Goal: Task Accomplishment & Management: Manage account settings

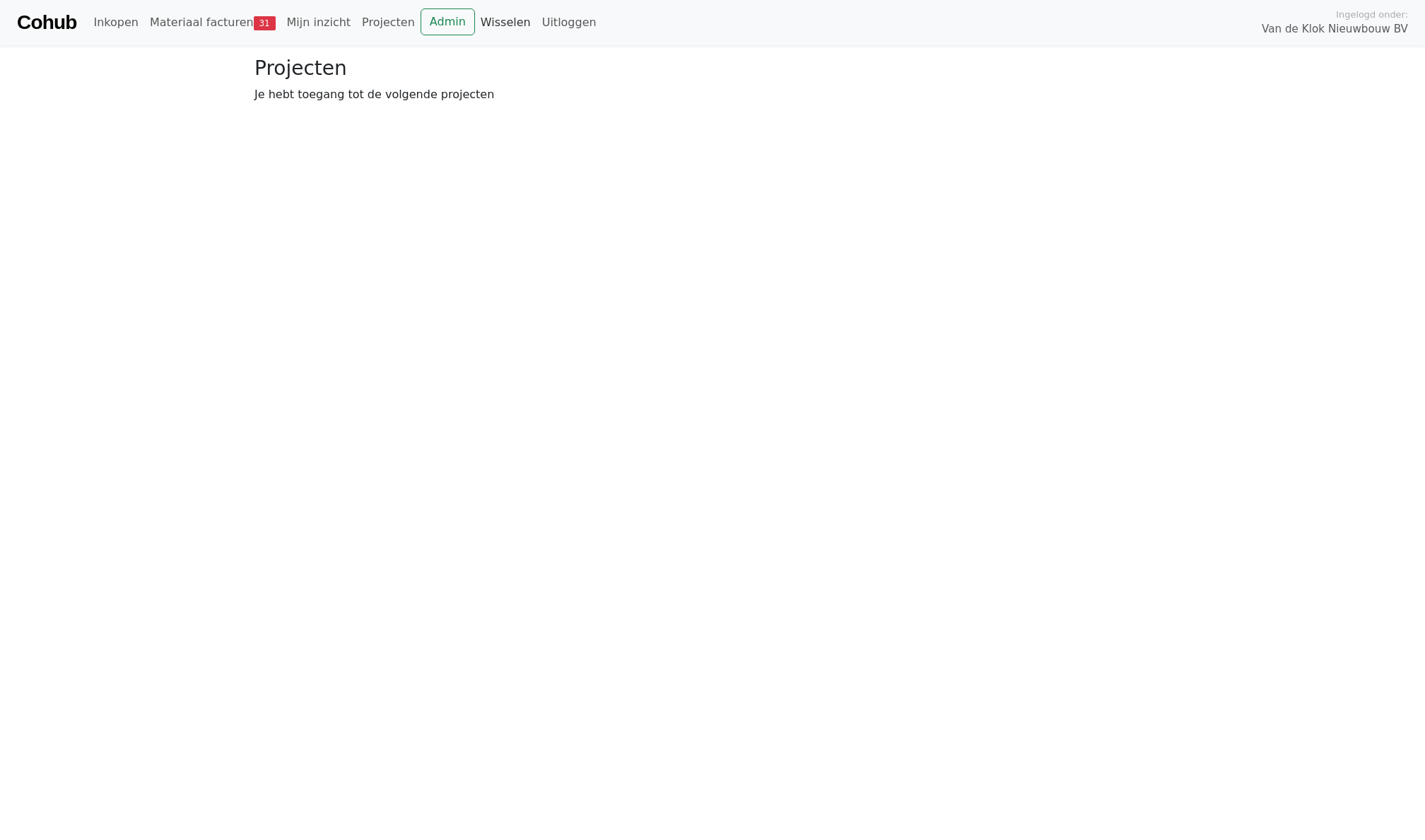
click at [487, 22] on link "Wisselen" at bounding box center [505, 22] width 61 height 28
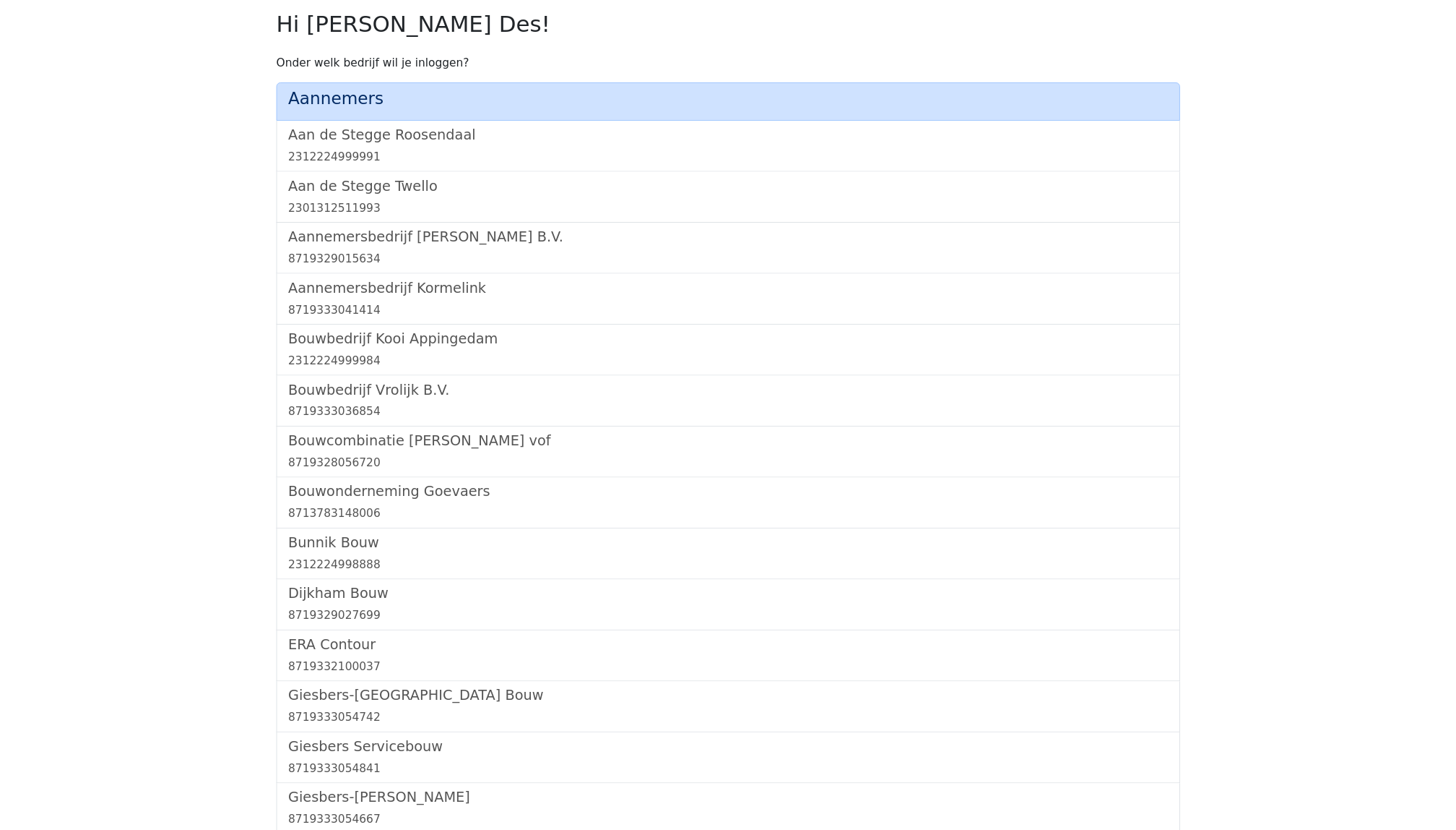
scroll to position [822, 0]
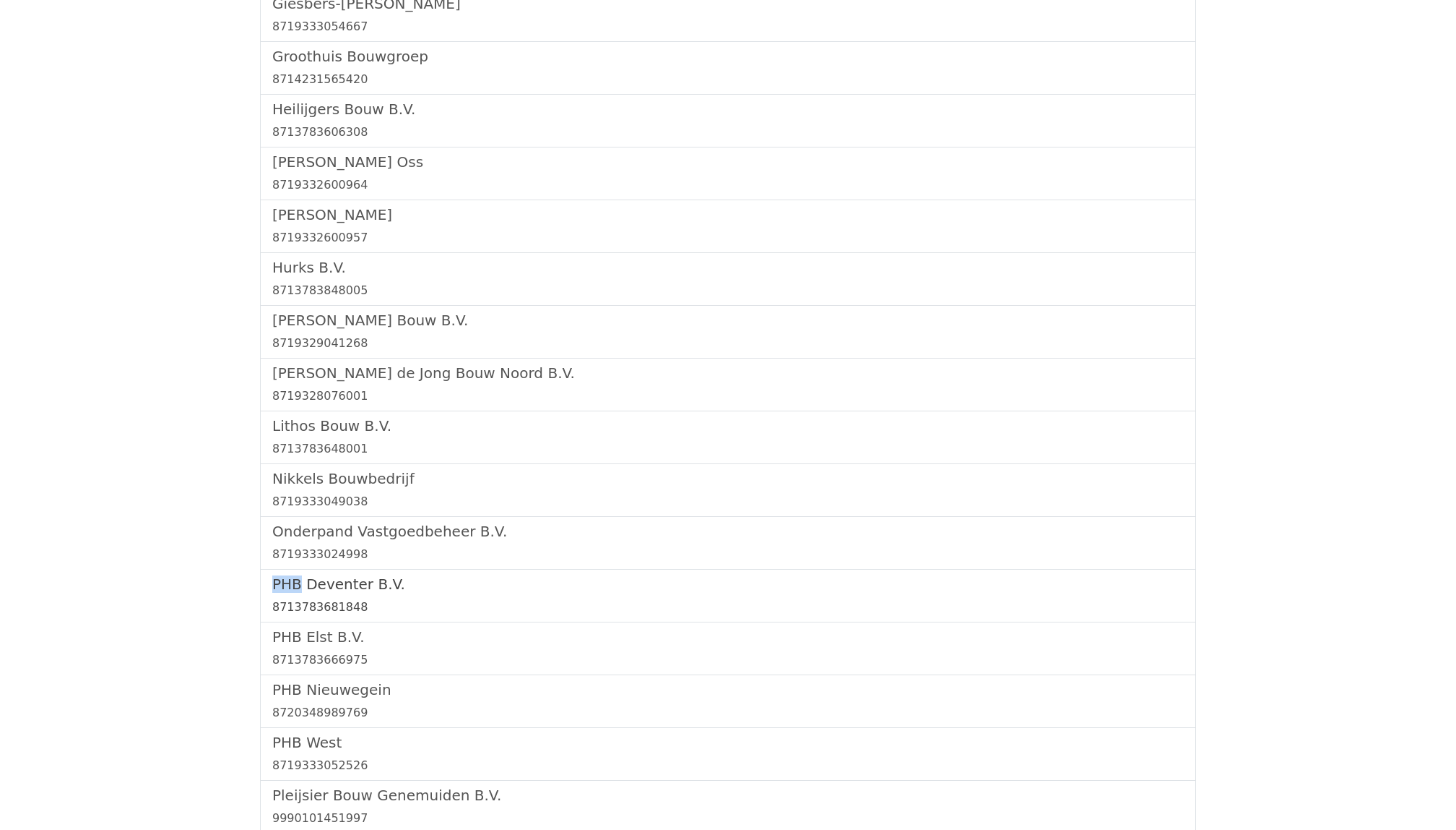
click at [311, 592] on h5 "PHB Deventer B.V." at bounding box center [728, 584] width 911 height 18
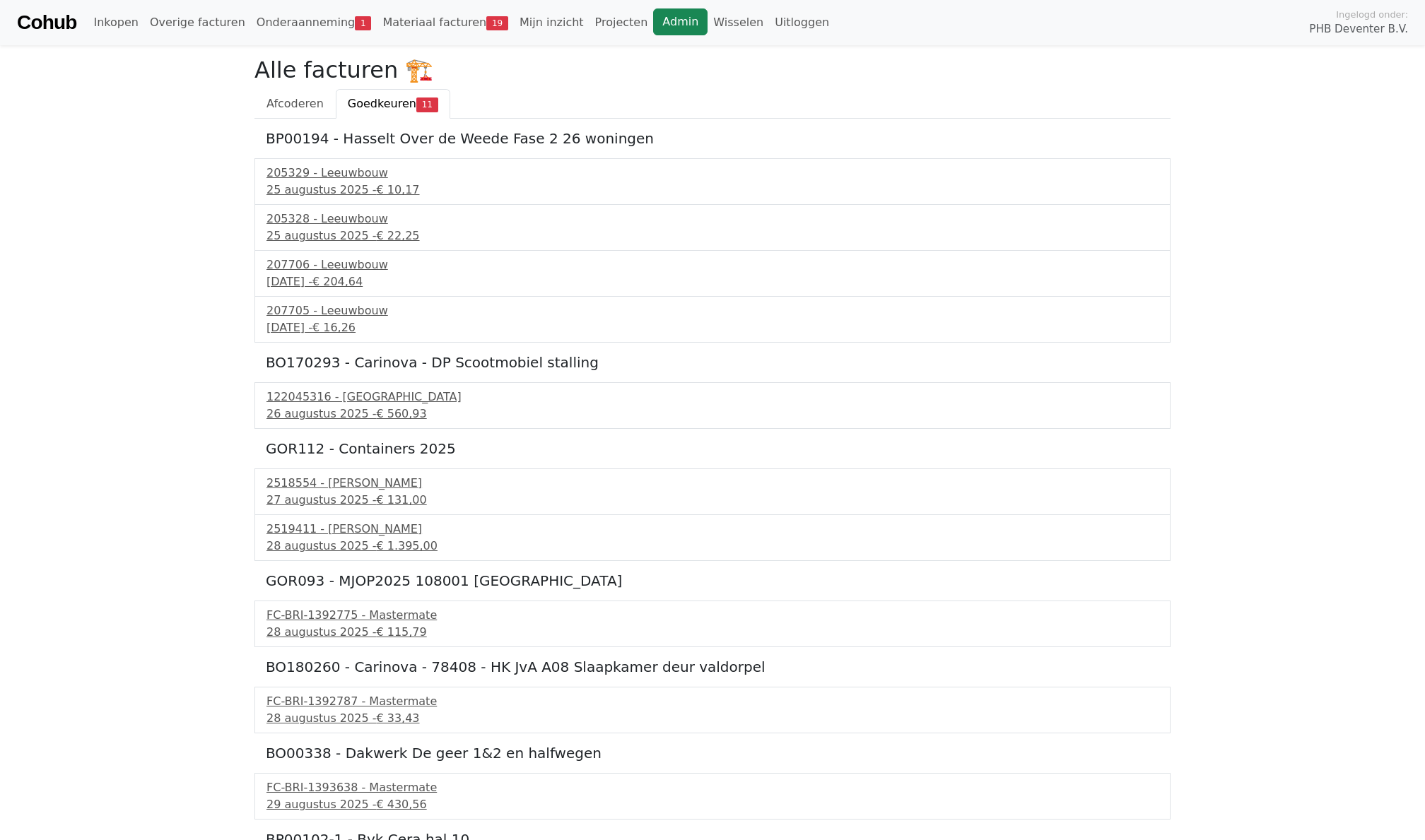
click at [666, 22] on link "Admin" at bounding box center [680, 22] width 55 height 27
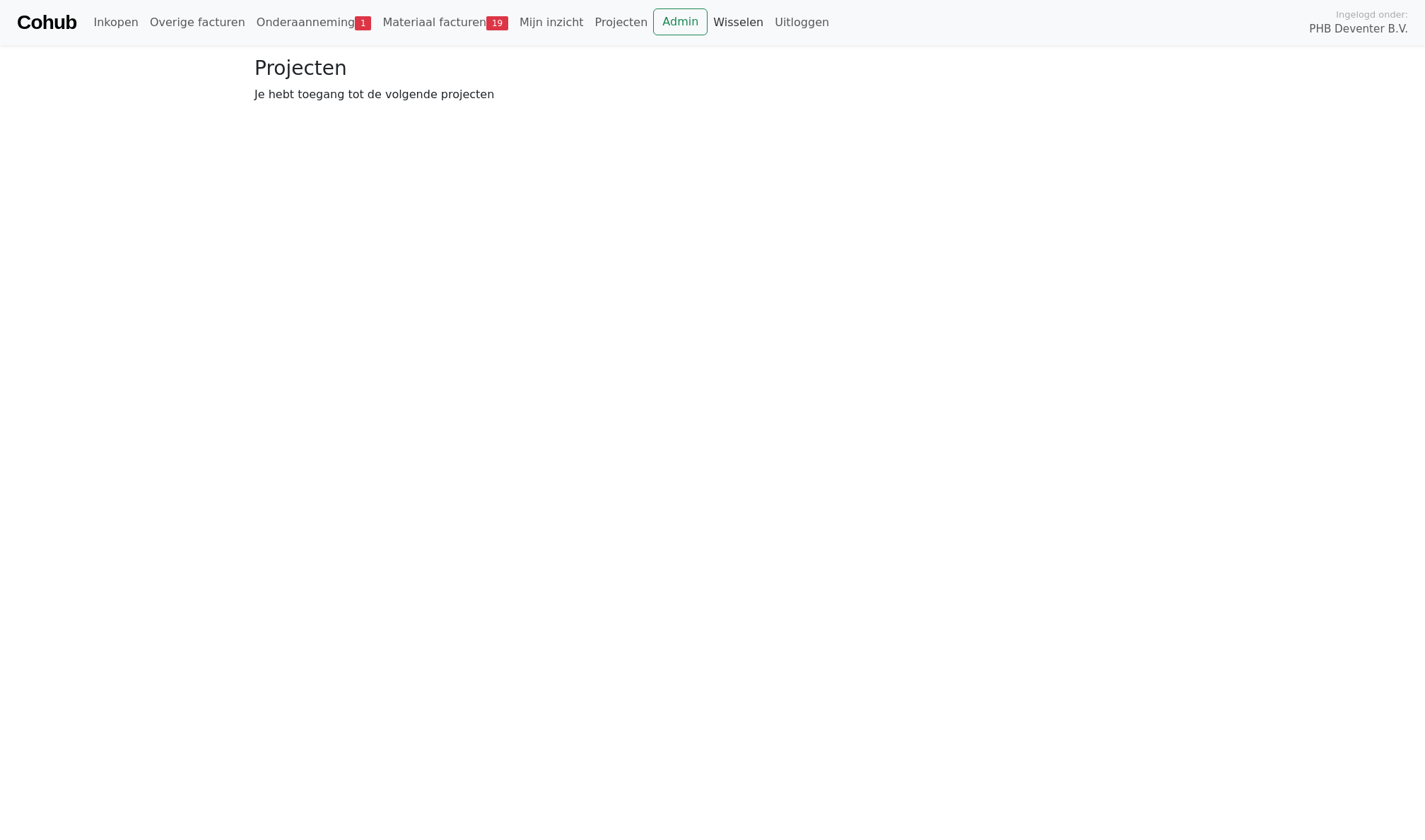
click at [711, 21] on link "Wisselen" at bounding box center [739, 22] width 61 height 28
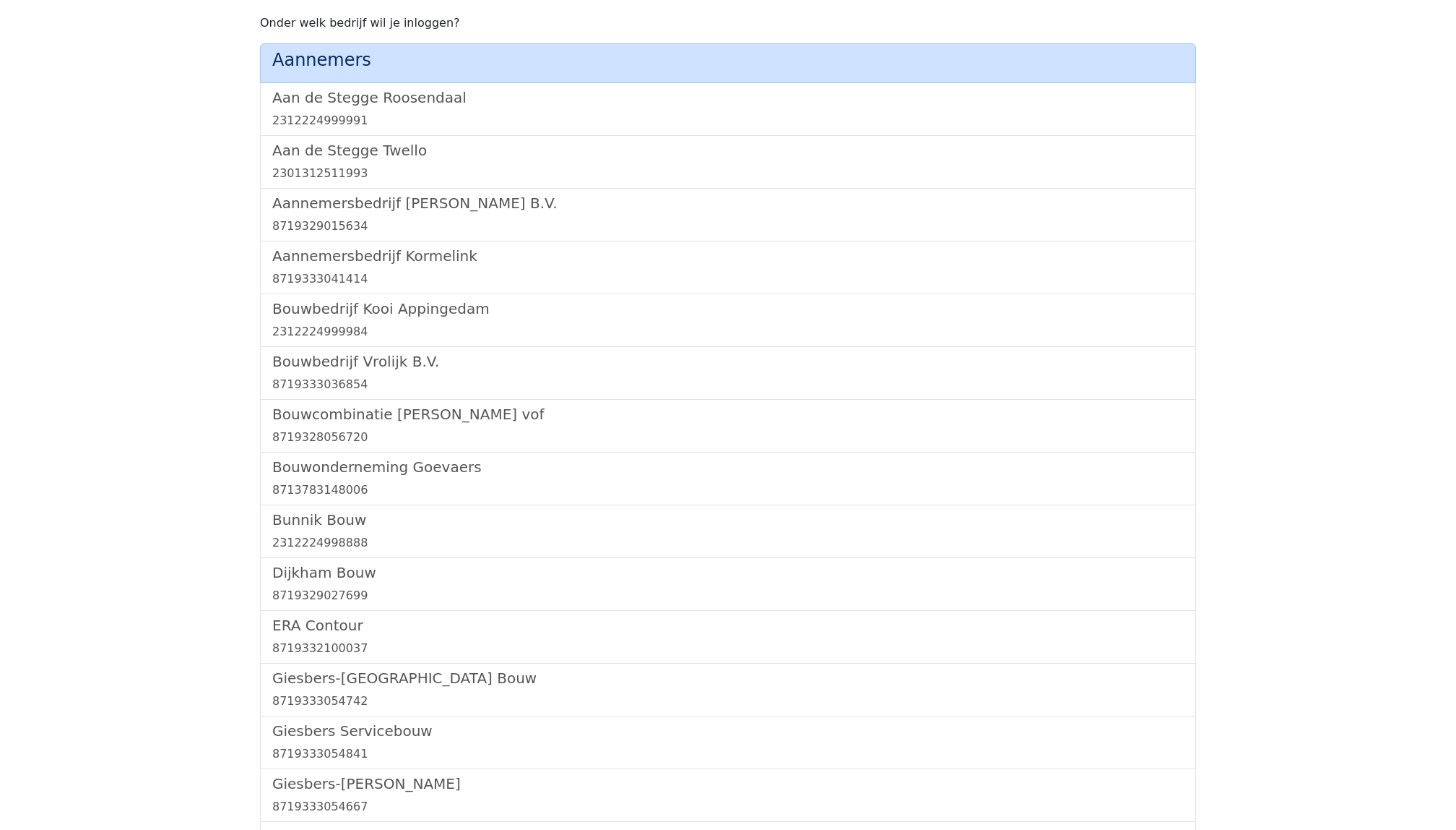
scroll to position [1526, 0]
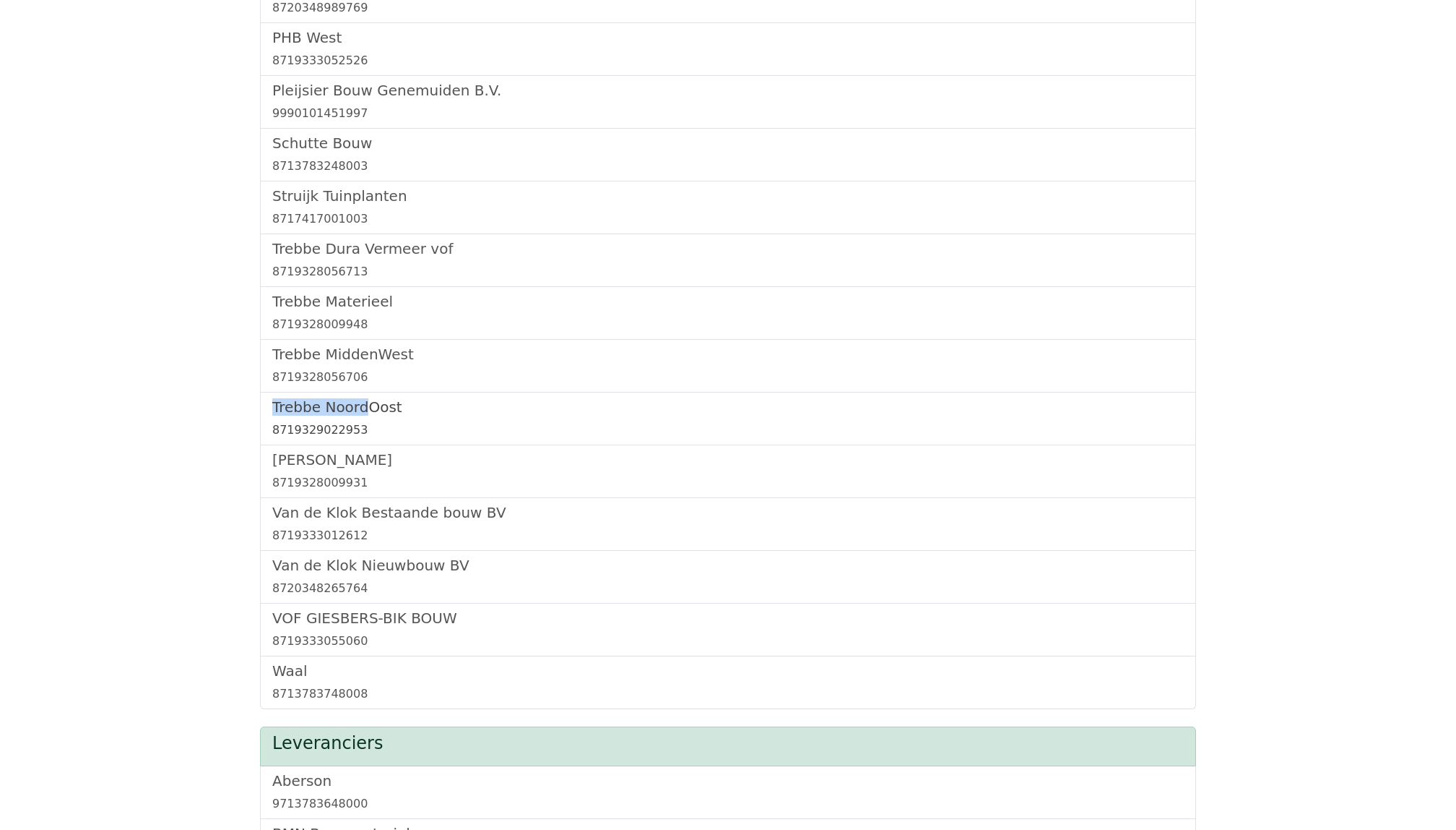
click at [370, 416] on h5 "Trebbe NoordOost" at bounding box center [728, 407] width 911 height 18
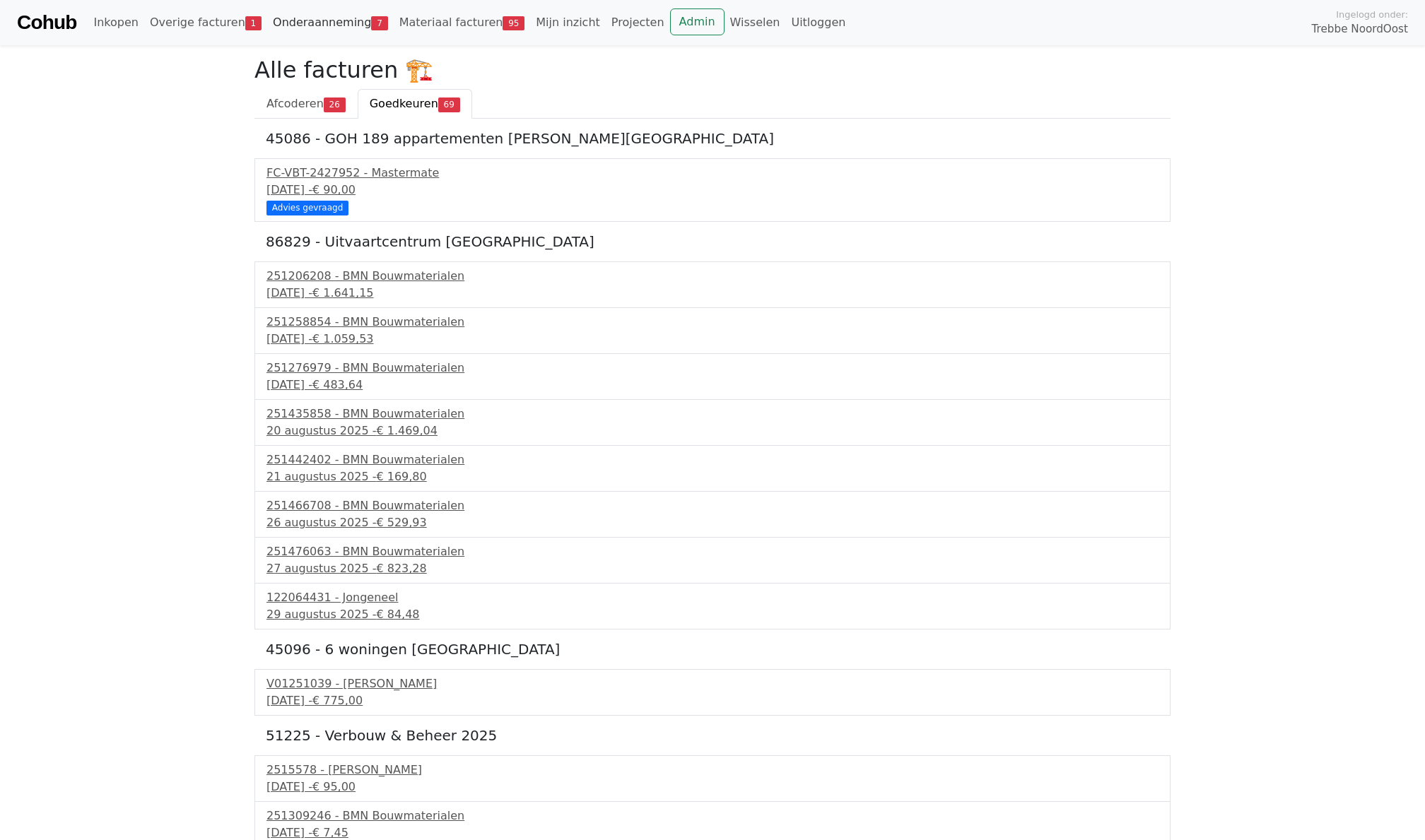
click at [321, 20] on link "Onderaanneming 7" at bounding box center [330, 22] width 126 height 28
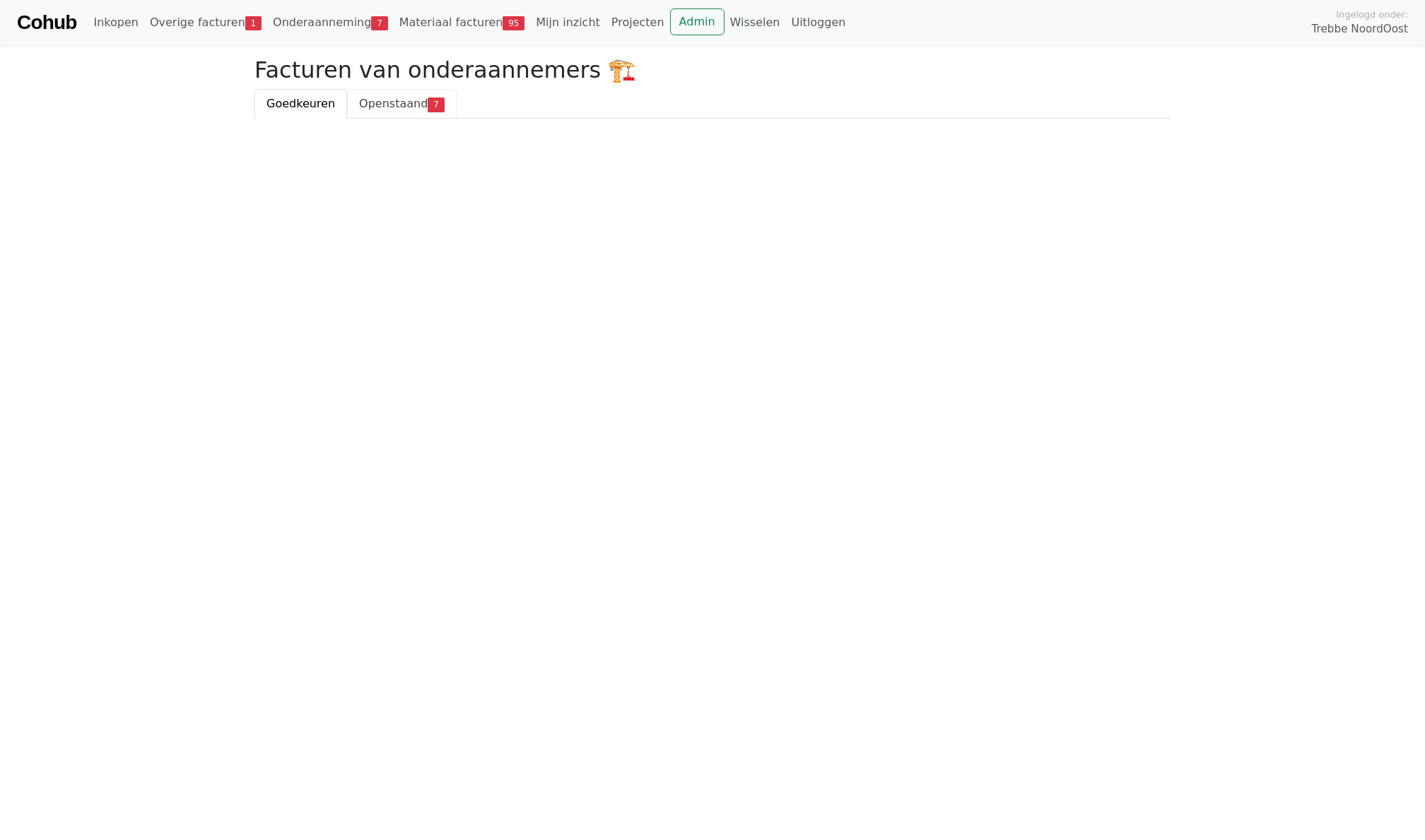
click at [397, 111] on link "Openstaand 7" at bounding box center [401, 104] width 109 height 30
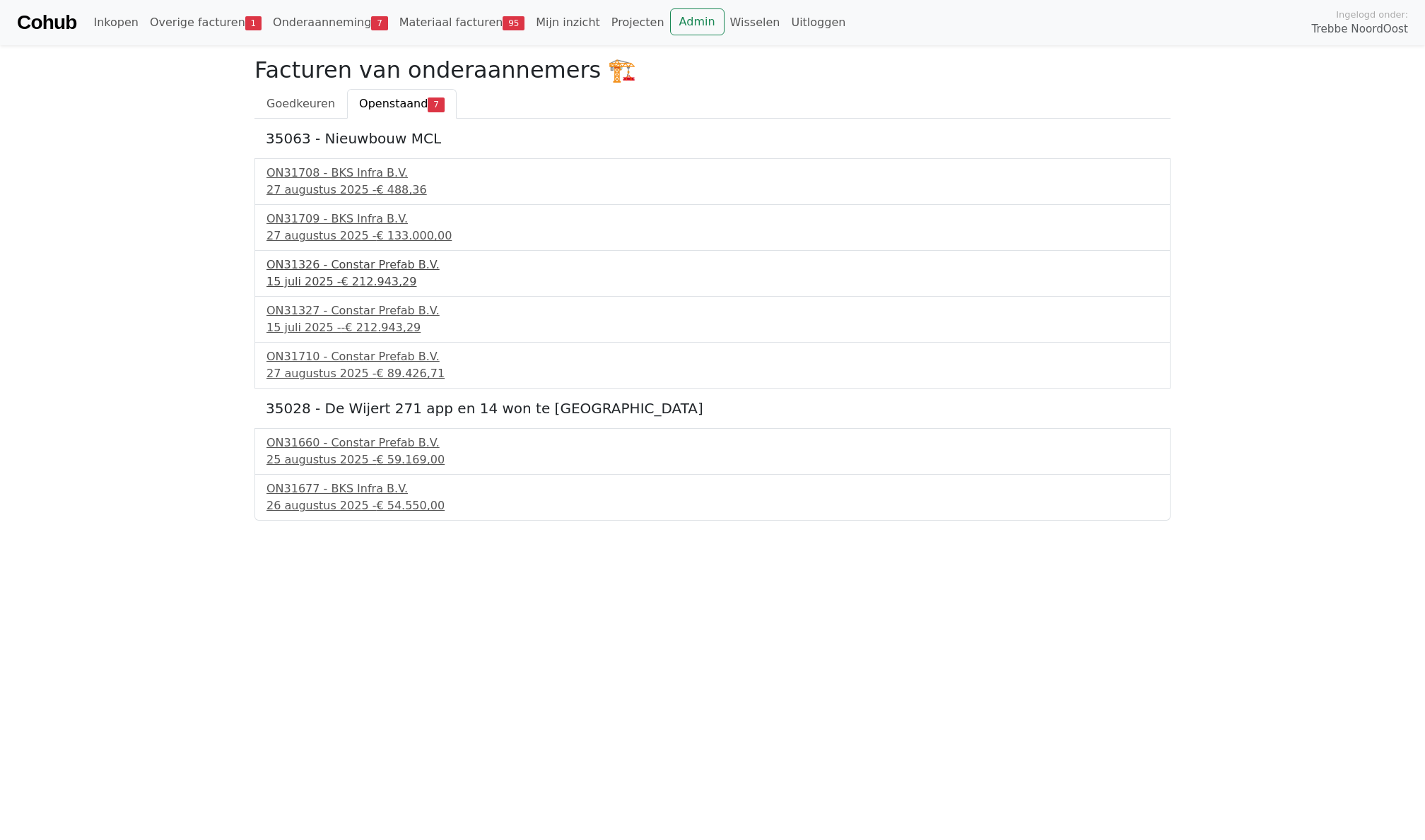
click at [314, 276] on div "[DATE] - € 212.943,29" at bounding box center [712, 282] width 892 height 17
click at [318, 323] on div "[DATE] - -€ 212.943,29" at bounding box center [712, 327] width 892 height 17
click at [218, 342] on body "Cohub Inkopen Overige facturen 1 Onderaanneming 7 Materiaal facturen 95 Mijn in…" at bounding box center [712, 260] width 1425 height 521
click at [239, 404] on body "Cohub Inkopen Overige facturen 1 Onderaanneming 7 Materiaal facturen 95 Mijn in…" at bounding box center [712, 260] width 1425 height 521
click at [304, 321] on div "15 juli 2025 - -€ 212.943,29" at bounding box center [712, 327] width 892 height 17
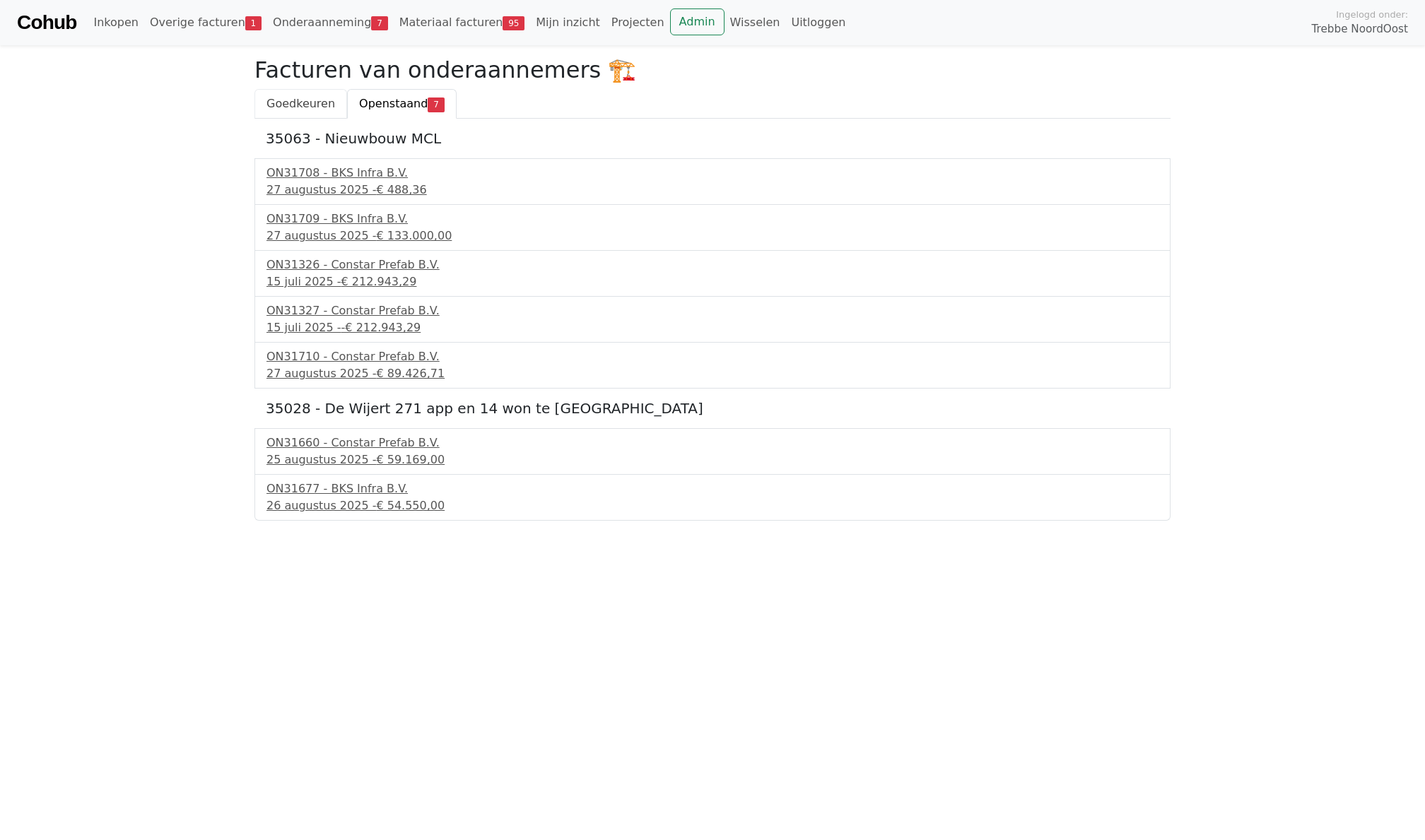
click at [298, 99] on span "Goedkeuren" at bounding box center [301, 104] width 69 height 13
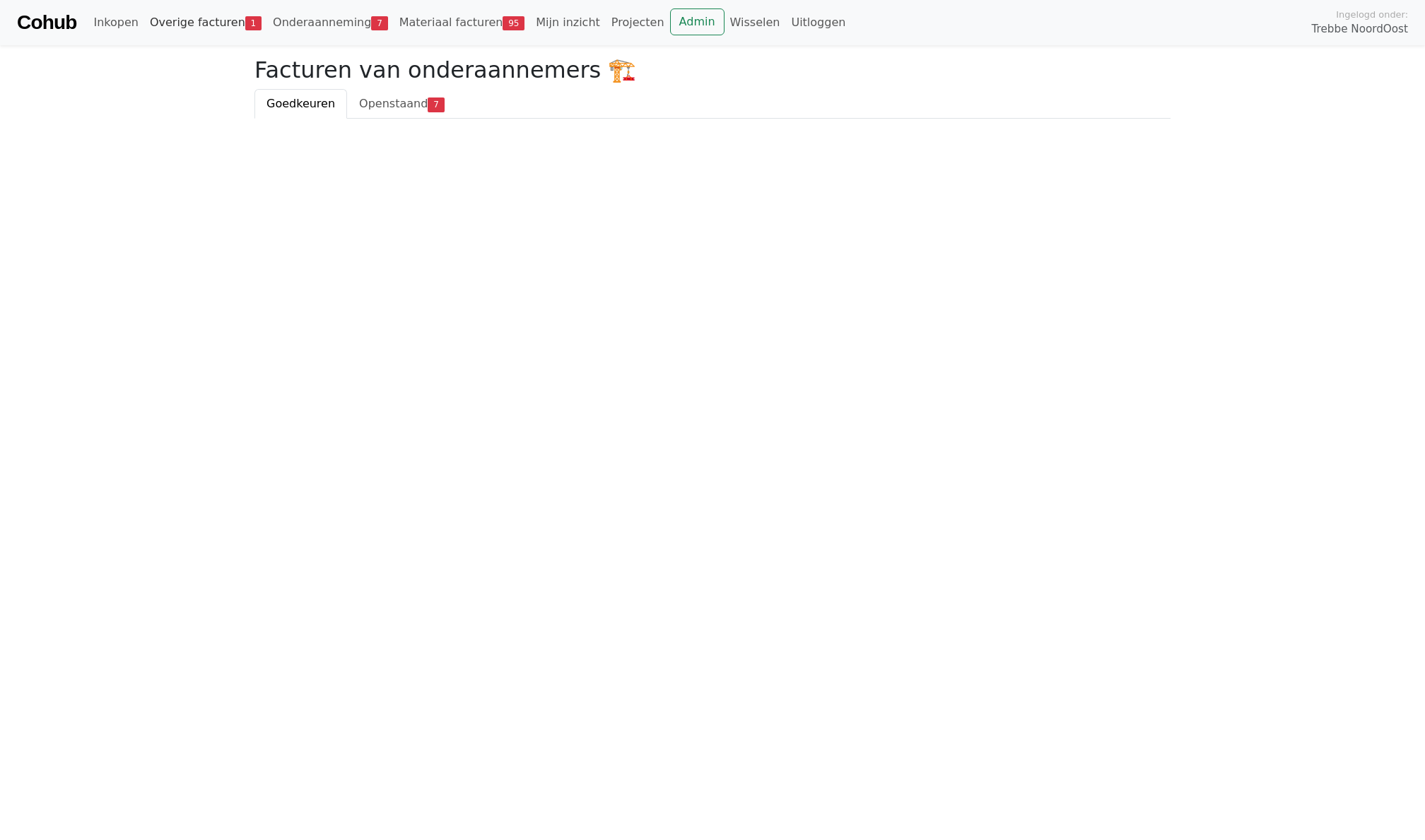
click at [187, 30] on link "Overige facturen 1" at bounding box center [206, 22] width 123 height 28
click at [335, 135] on div "2518106 - Kuiphuis Kraanverhuur BV" at bounding box center [712, 133] width 892 height 17
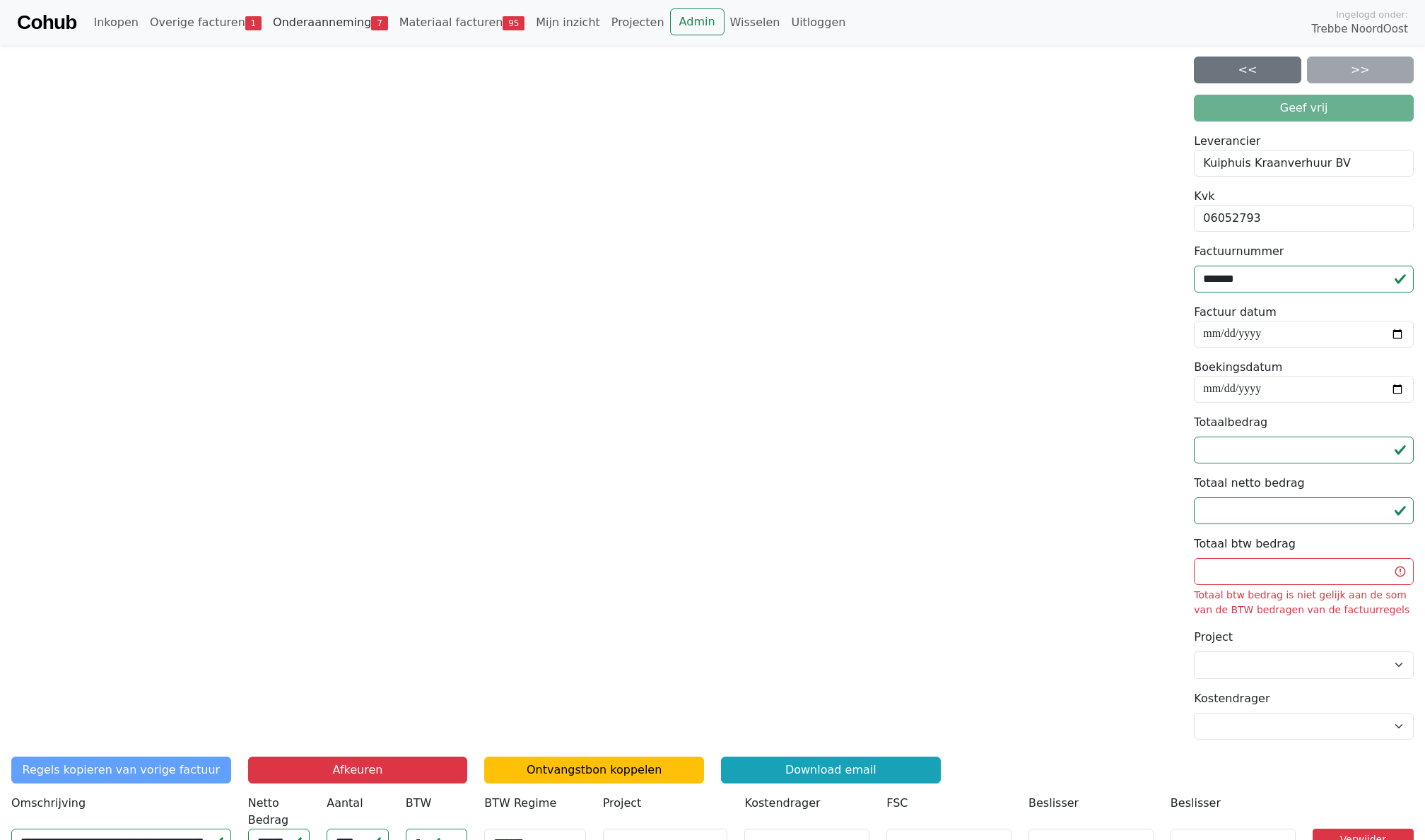
click at [340, 22] on link "Onderaanneming 7" at bounding box center [330, 22] width 126 height 28
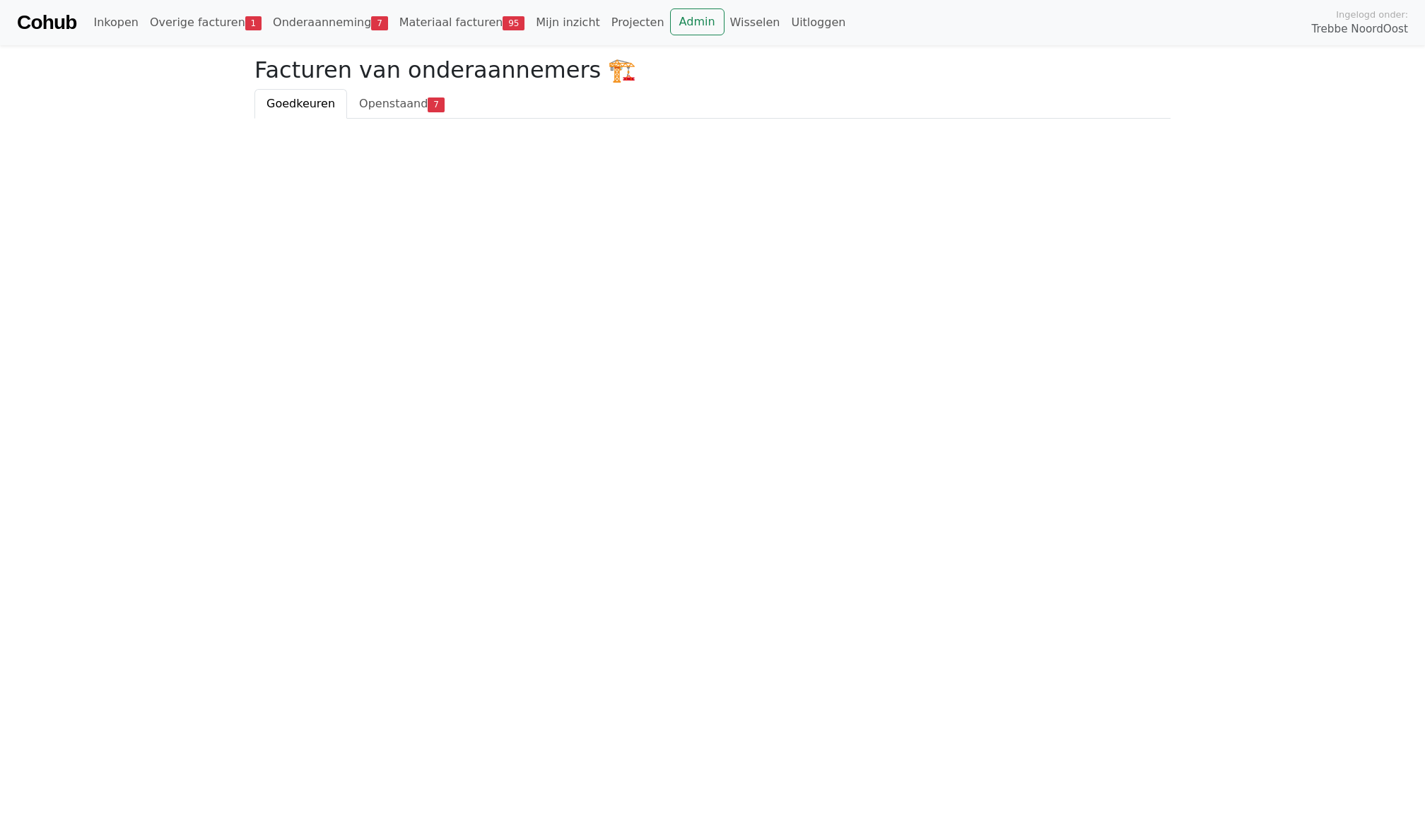
click at [719, 119] on html "Cohub Inkopen Overige facturen 1 Onderaanneming 7 Materiaal facturen 95 Mijn in…" at bounding box center [712, 59] width 1425 height 119
click at [174, 30] on link "Overige facturen 1" at bounding box center [206, 22] width 123 height 28
click at [348, 146] on div "1 september 2025 - € 679,31" at bounding box center [712, 150] width 892 height 17
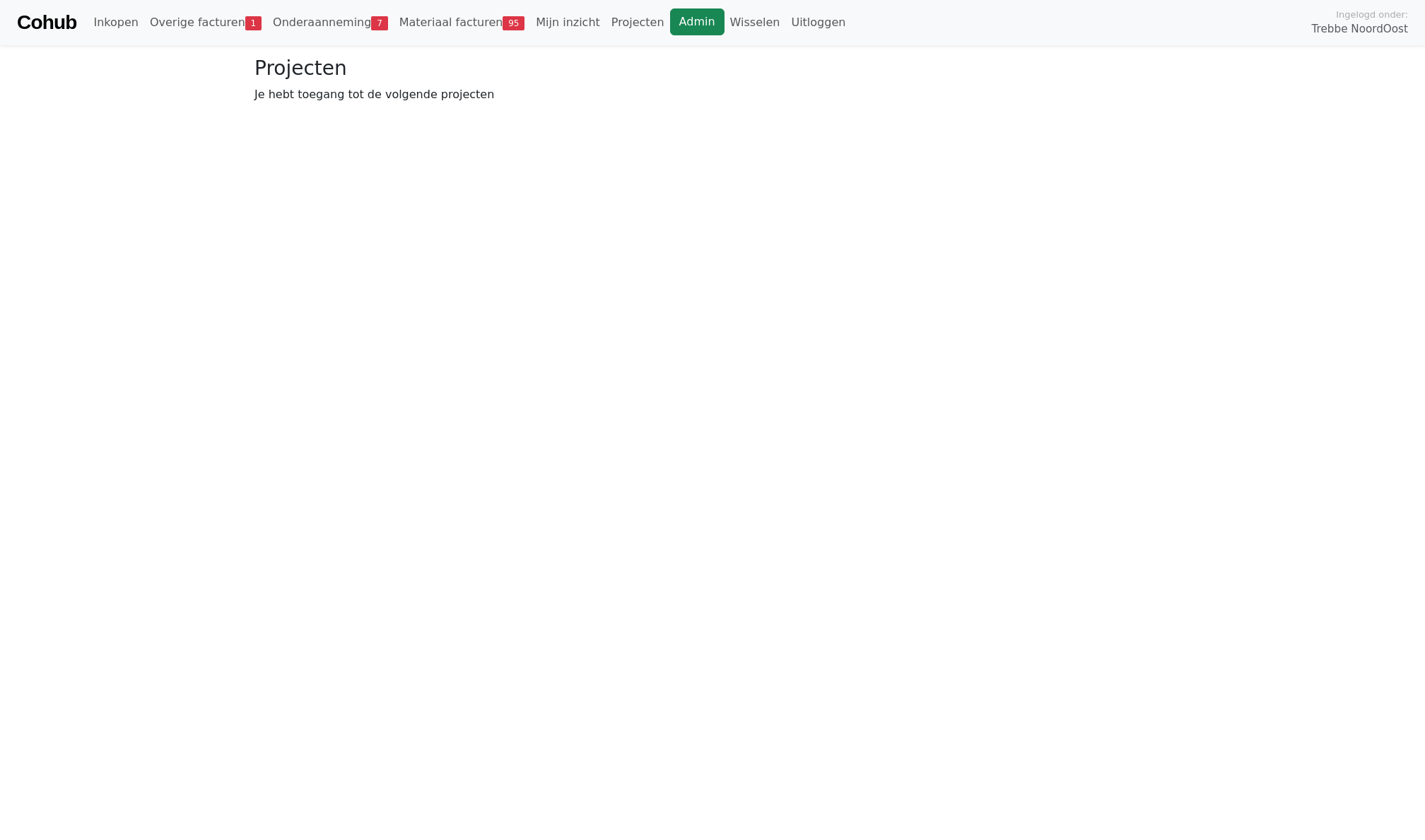
click at [680, 12] on link "Admin" at bounding box center [697, 22] width 55 height 27
click at [724, 18] on link "Wisselen" at bounding box center [755, 22] width 61 height 28
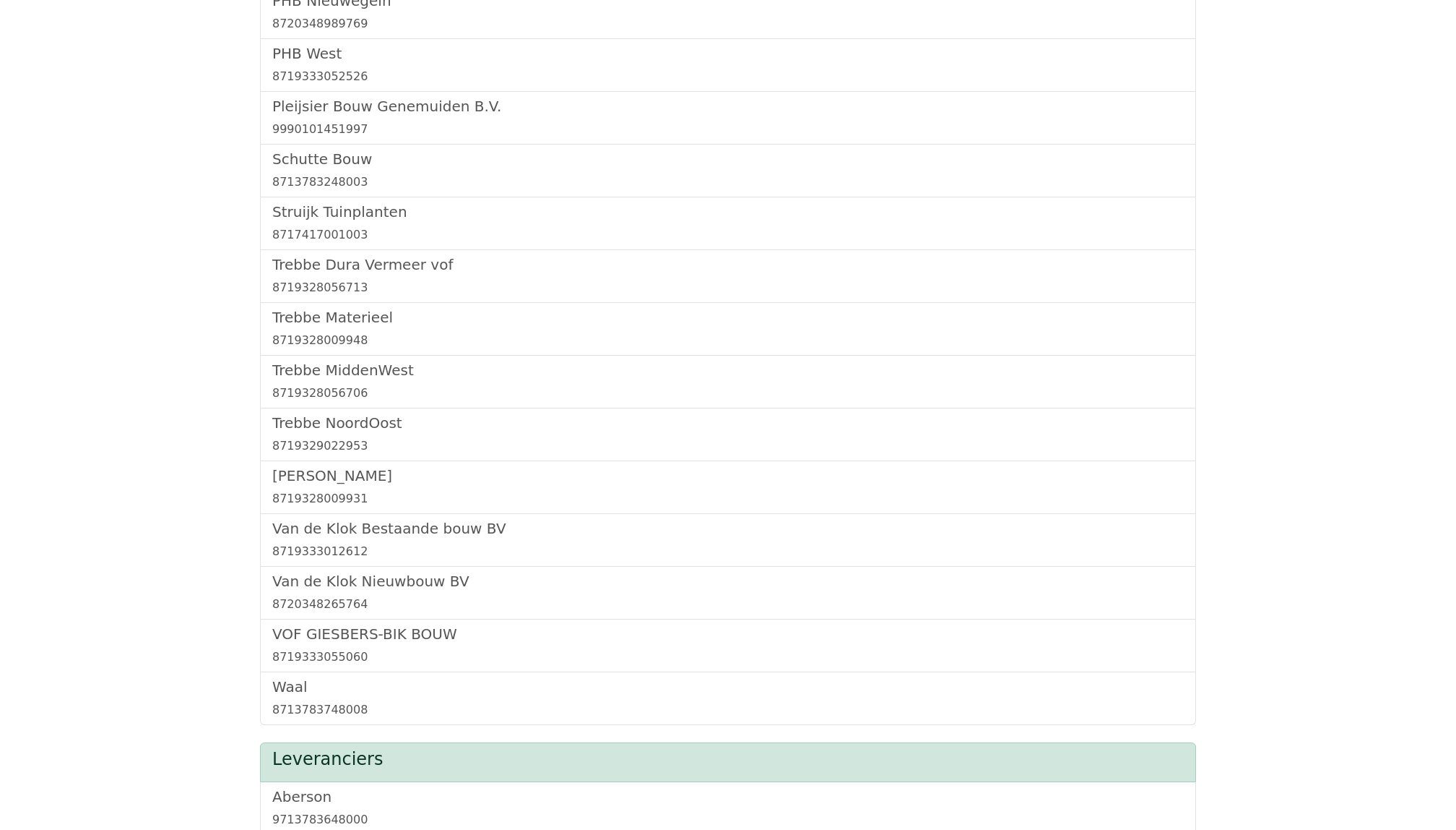
scroll to position [996, 0]
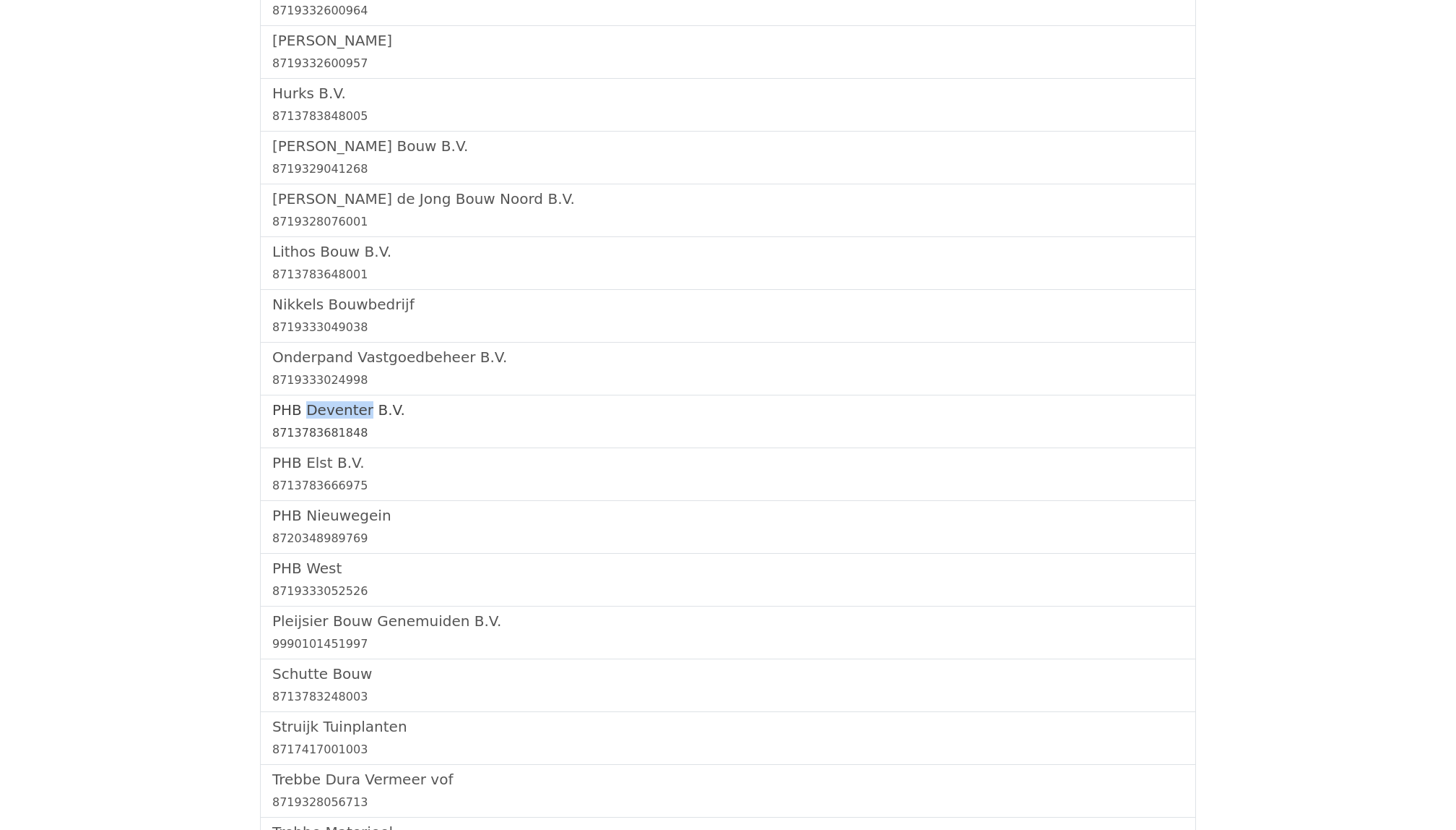
click at [345, 416] on h5 "PHB Deventer B.V." at bounding box center [728, 410] width 911 height 18
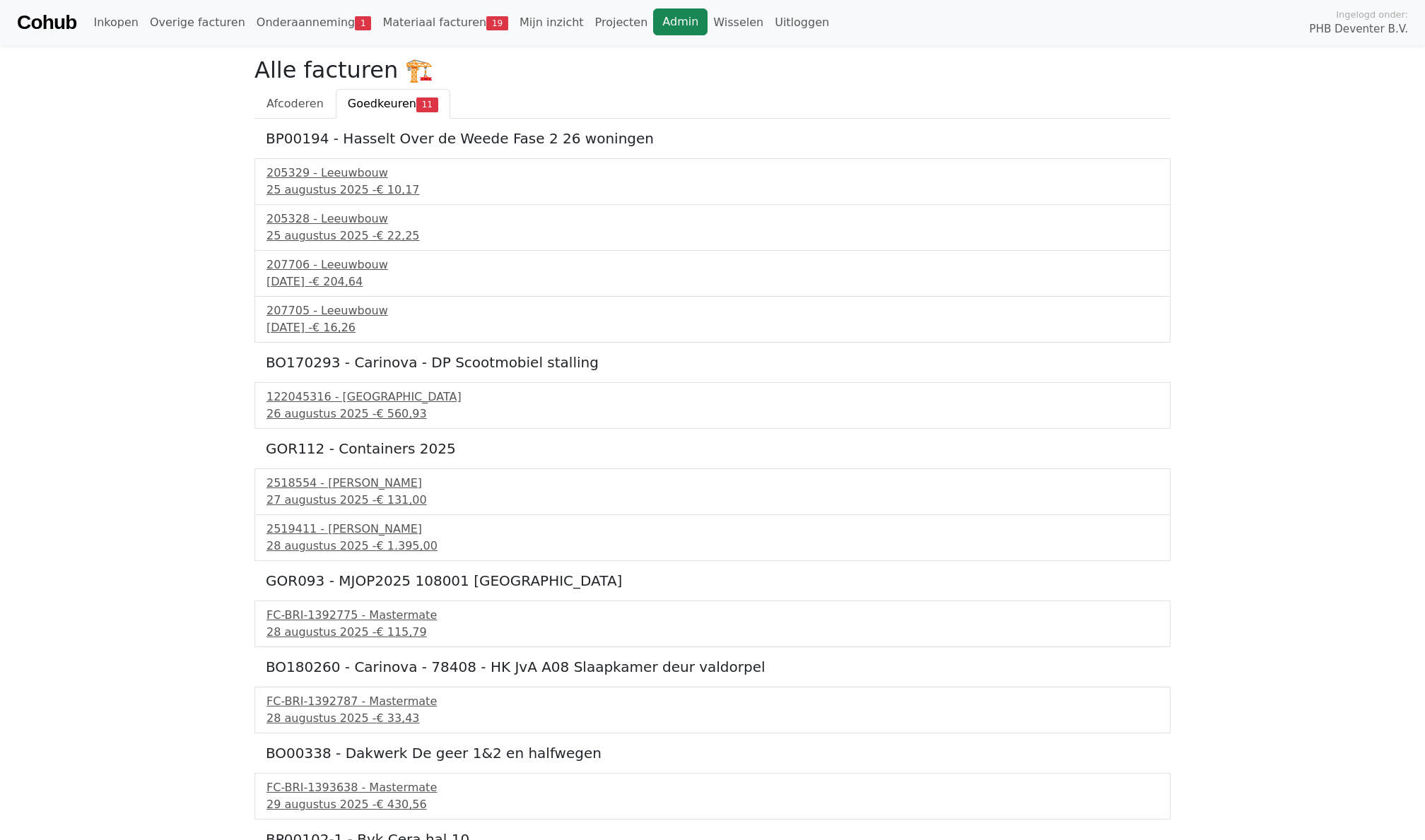
click at [653, 15] on link "Admin" at bounding box center [680, 22] width 55 height 27
